Goal: Information Seeking & Learning: Learn about a topic

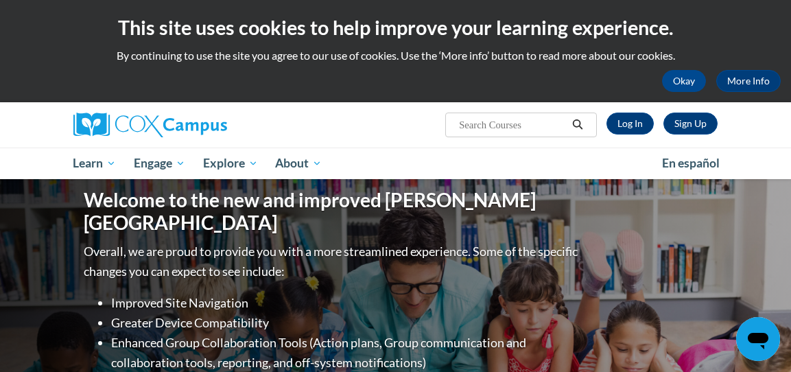
click at [476, 125] on input "Search..." at bounding box center [513, 125] width 110 height 16
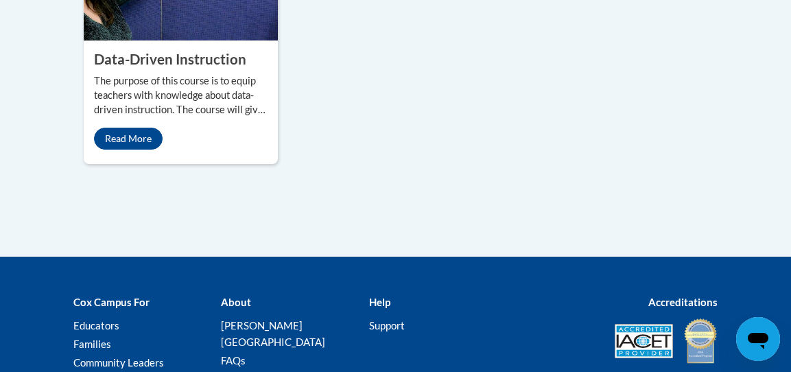
scroll to position [1142, 0]
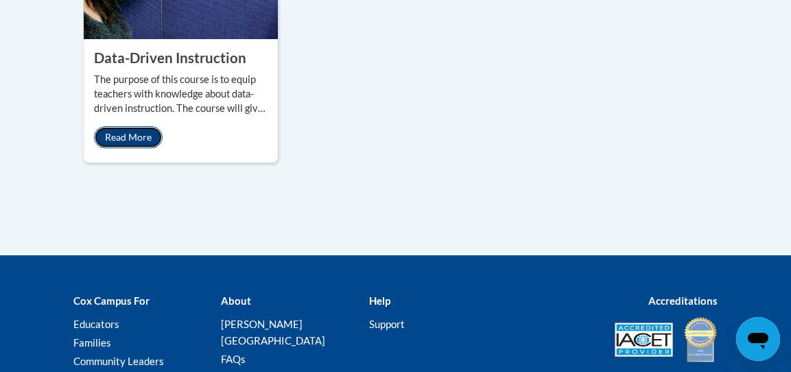
click at [133, 132] on link "Read More" at bounding box center [128, 137] width 69 height 22
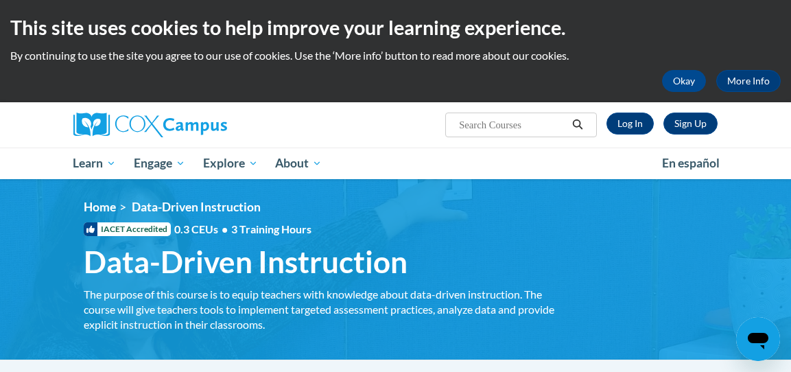
click at [486, 130] on input "Search..." at bounding box center [513, 125] width 110 height 16
click at [633, 130] on link "Log In" at bounding box center [630, 124] width 47 height 22
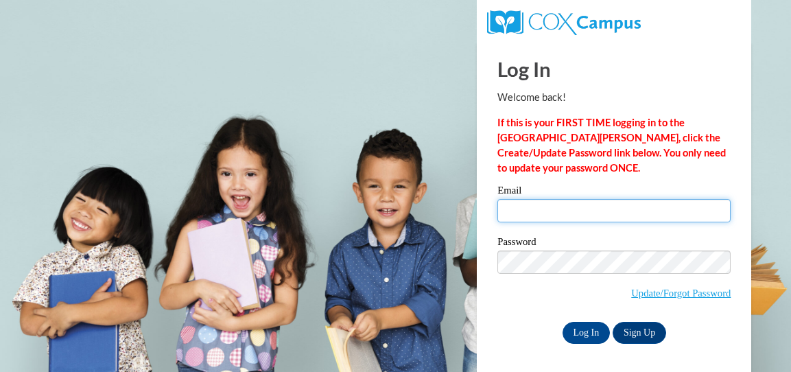
click at [590, 209] on input "Email" at bounding box center [614, 210] width 233 height 23
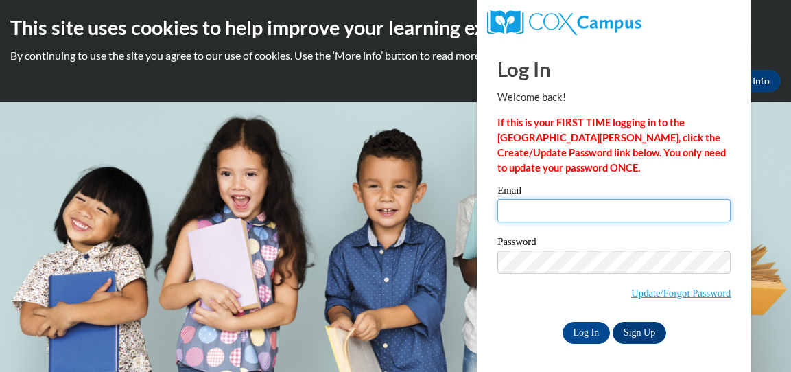
type input "jbarth@westfordk12.us"
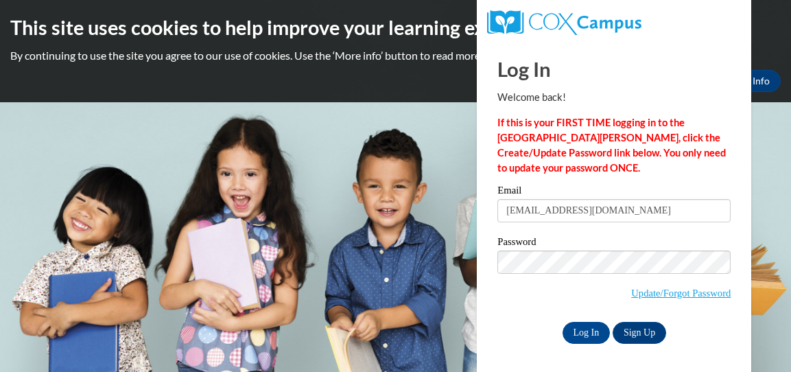
click at [601, 243] on label "Password" at bounding box center [614, 244] width 233 height 14
click at [583, 332] on input "Log In" at bounding box center [587, 333] width 48 height 22
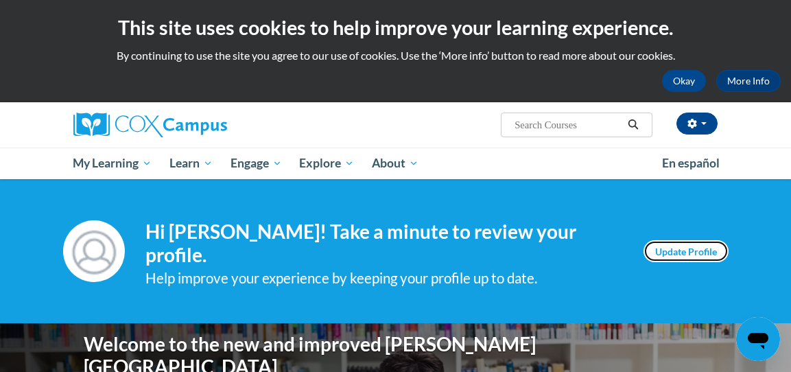
click at [689, 244] on link "Update Profile" at bounding box center [686, 251] width 85 height 22
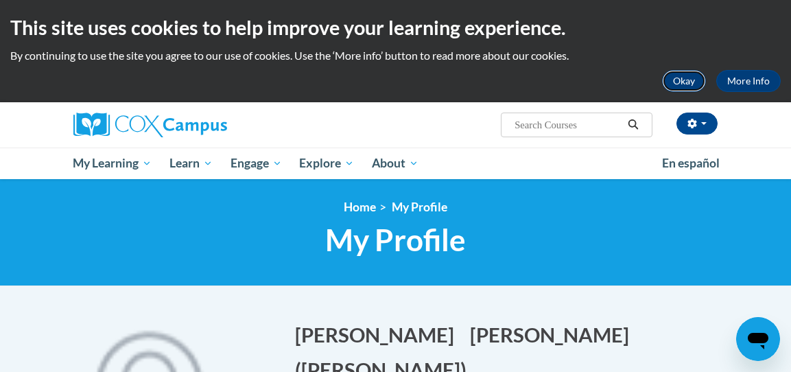
click at [692, 80] on button "Okay" at bounding box center [684, 81] width 44 height 22
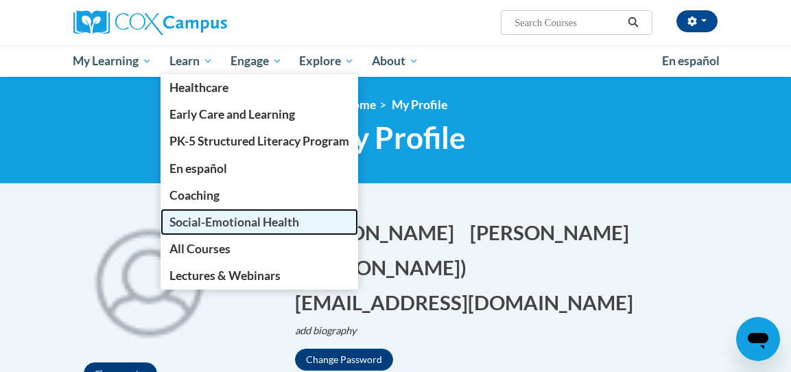
click at [244, 227] on span "Social-Emotional Health" at bounding box center [235, 222] width 130 height 14
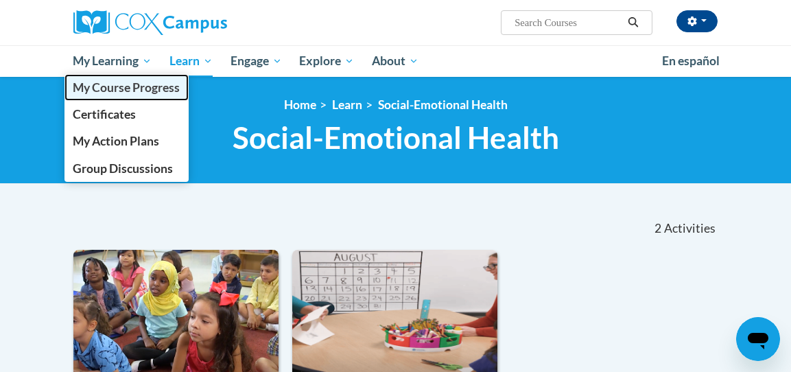
click at [131, 89] on span "My Course Progress" at bounding box center [126, 87] width 107 height 14
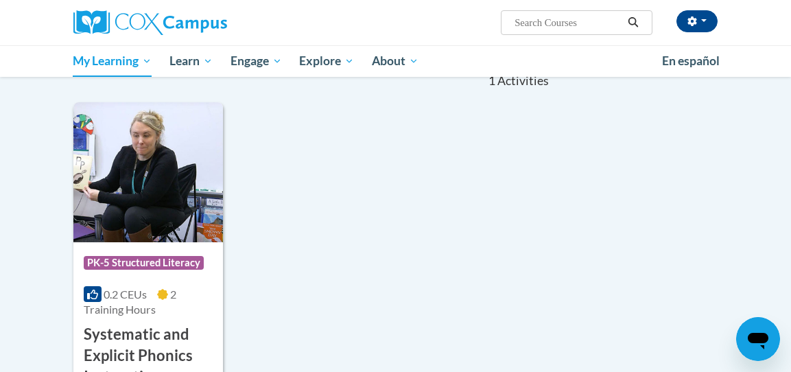
scroll to position [143, 0]
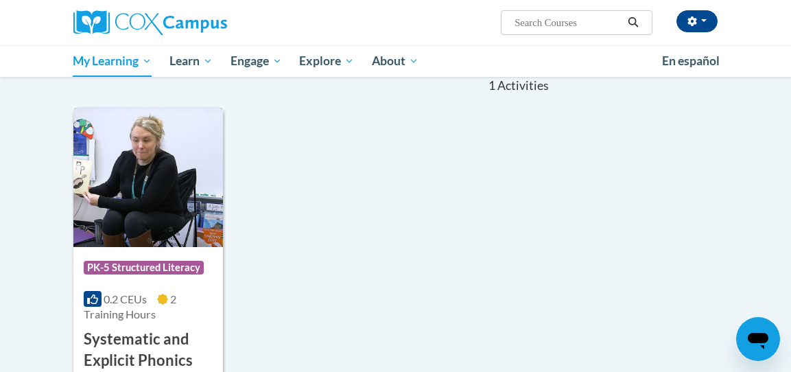
click at [157, 207] on img at bounding box center [148, 177] width 150 height 140
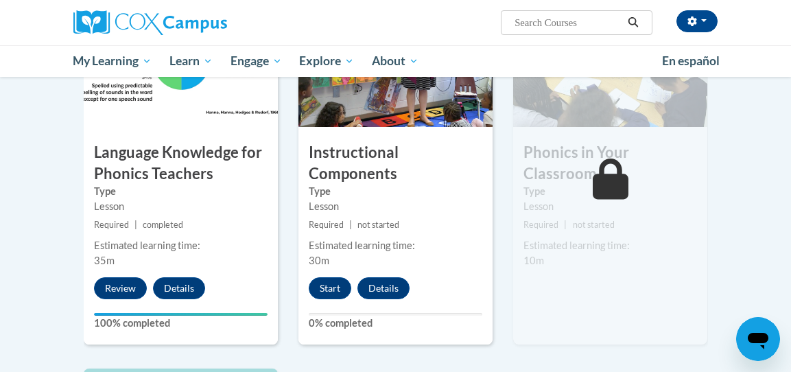
scroll to position [778, 0]
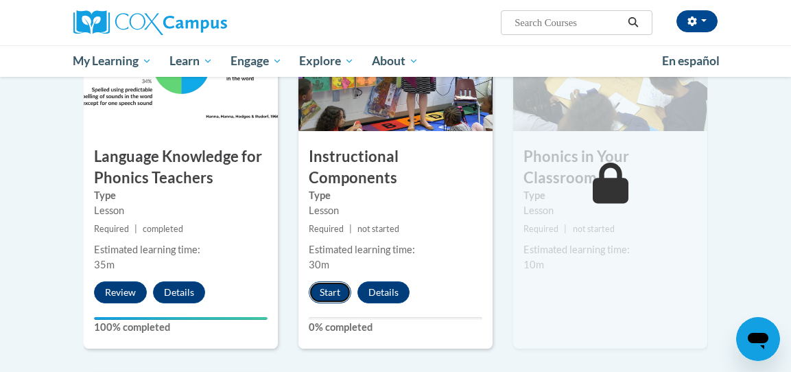
click at [327, 295] on button "Start" at bounding box center [330, 292] width 43 height 22
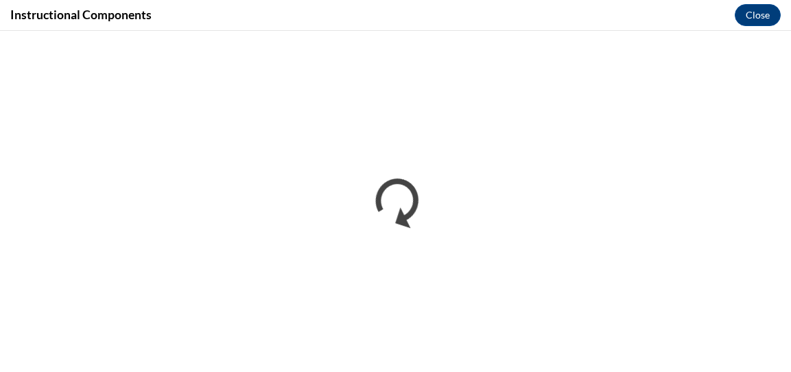
scroll to position [0, 0]
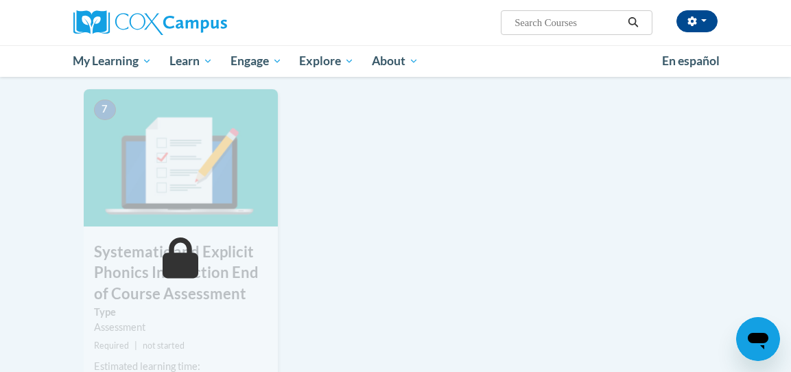
scroll to position [1065, 0]
